Goal: Task Accomplishment & Management: Use online tool/utility

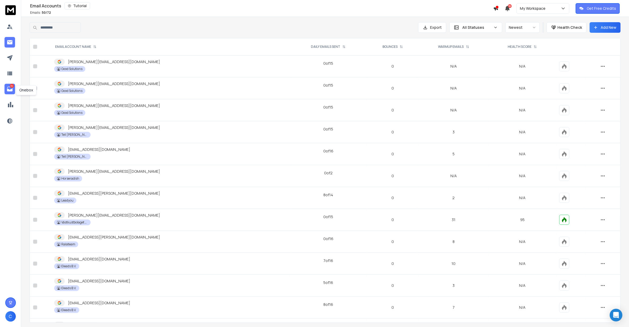
click at [11, 90] on icon at bounding box center [10, 89] width 6 height 6
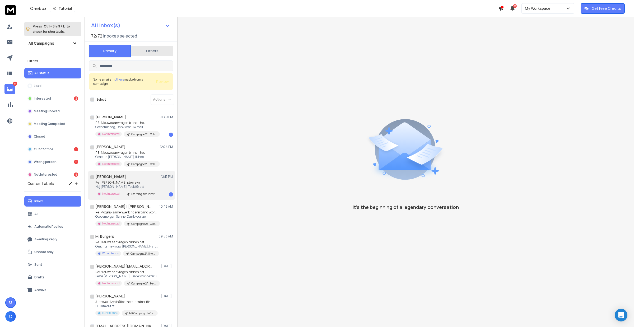
click at [147, 181] on p "Re: [PERSON_NAME] på er syn" at bounding box center [126, 183] width 63 height 4
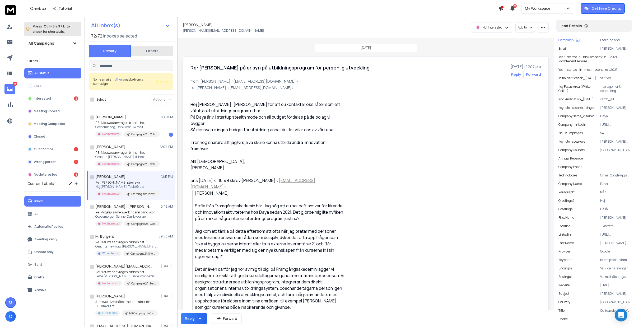
click at [358, 149] on div "Re: [PERSON_NAME] på er syn på utbildningsprogram för personlig utveckling [DAT…" at bounding box center [366, 265] width 351 height 402
click at [400, 289] on div "Re: [PERSON_NAME] på er syn på utbildningsprogram för personlig utveckling [DAT…" at bounding box center [366, 265] width 351 height 402
click at [543, 28] on icon "button" at bounding box center [543, 27] width 4 height 1
click at [526, 40] on div "Mark as unread" at bounding box center [528, 39] width 34 height 5
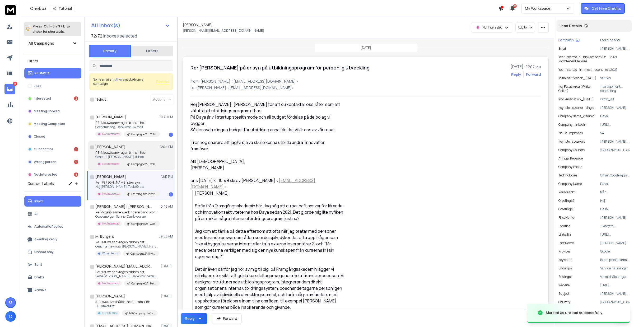
click at [143, 151] on p "RE: Nieuwe aanvragen binnen het" at bounding box center [126, 153] width 63 height 4
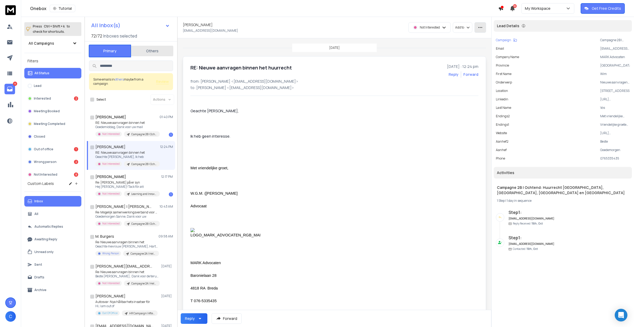
click at [483, 28] on icon "button" at bounding box center [480, 27] width 5 height 5
click at [505, 41] on div "Mark as unread" at bounding box center [505, 39] width 34 height 5
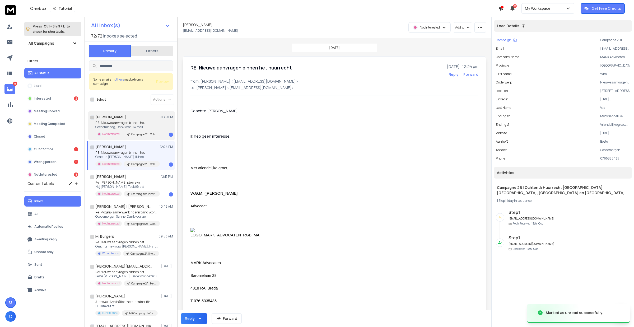
click at [124, 132] on div "Campagne 2B | Ochtend: Huurrecht [GEOGRAPHIC_DATA], [GEOGRAPHIC_DATA], [GEOGRAP…" at bounding box center [142, 134] width 36 height 6
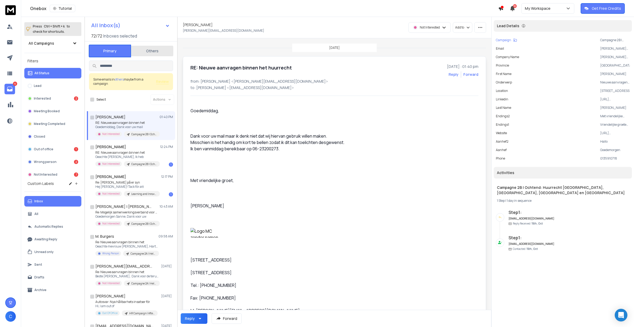
click at [440, 28] on p "Not Interested" at bounding box center [430, 27] width 20 height 4
click at [467, 40] on div "Lead" at bounding box center [469, 39] width 47 height 8
click at [483, 29] on icon "button" at bounding box center [480, 27] width 5 height 5
click at [508, 37] on div "Mark as unread" at bounding box center [505, 39] width 34 height 5
click at [10, 88] on icon at bounding box center [10, 89] width 6 height 6
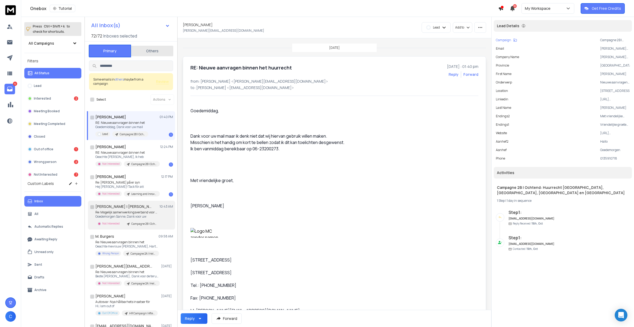
click at [125, 209] on h1 "[PERSON_NAME] | [PERSON_NAME] Advocaten" at bounding box center [124, 206] width 58 height 5
